Goal: Transaction & Acquisition: Download file/media

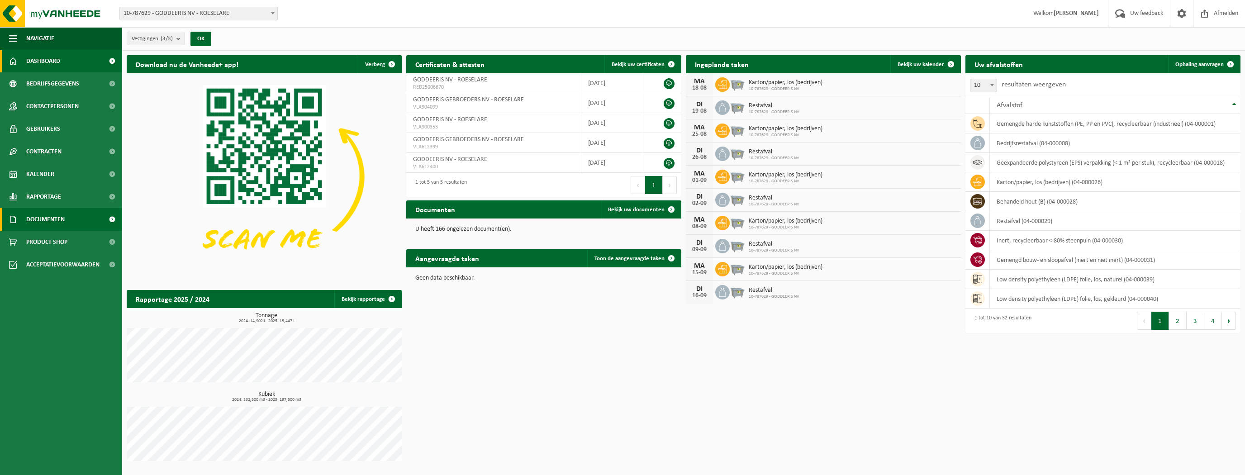
click at [48, 219] on span "Documenten" at bounding box center [45, 219] width 38 height 23
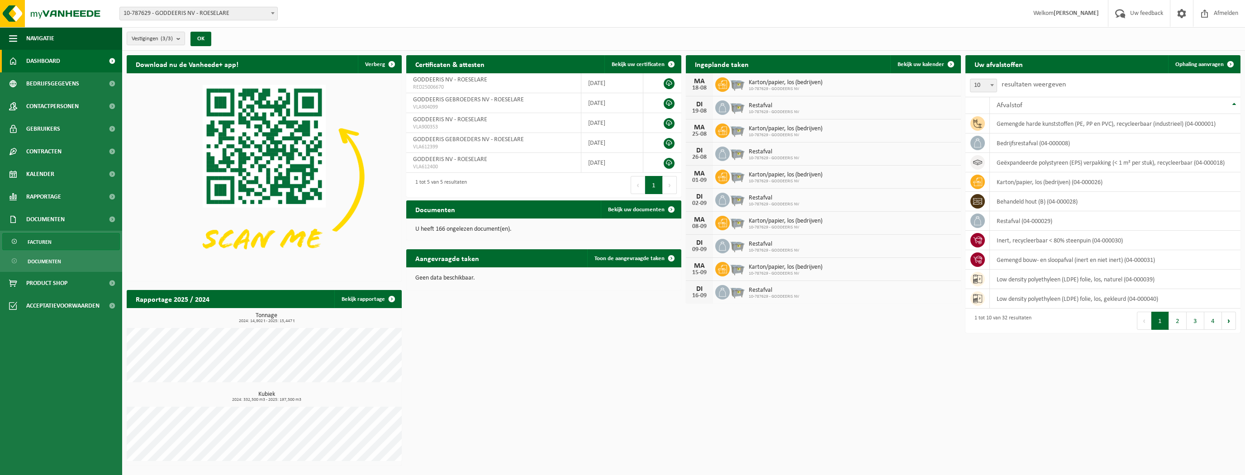
click at [45, 243] on span "Facturen" at bounding box center [40, 241] width 24 height 17
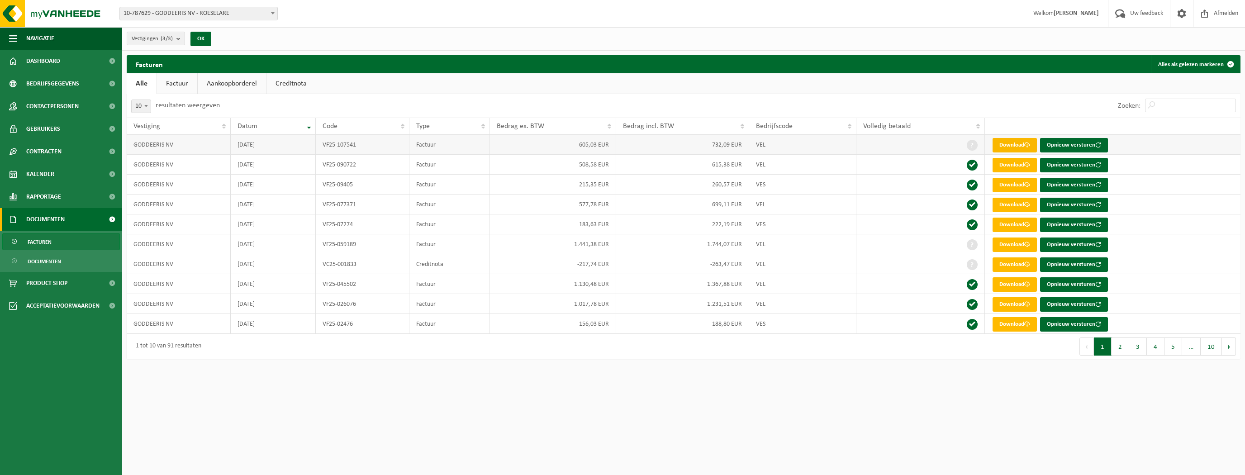
click at [1019, 143] on link "Download" at bounding box center [1015, 145] width 44 height 14
click at [1005, 165] on link "Download" at bounding box center [1015, 165] width 44 height 14
click at [1119, 348] on button "2" at bounding box center [1121, 347] width 18 height 18
click at [1004, 248] on link "Download" at bounding box center [1015, 245] width 44 height 14
